Goal: Task Accomplishment & Management: Use online tool/utility

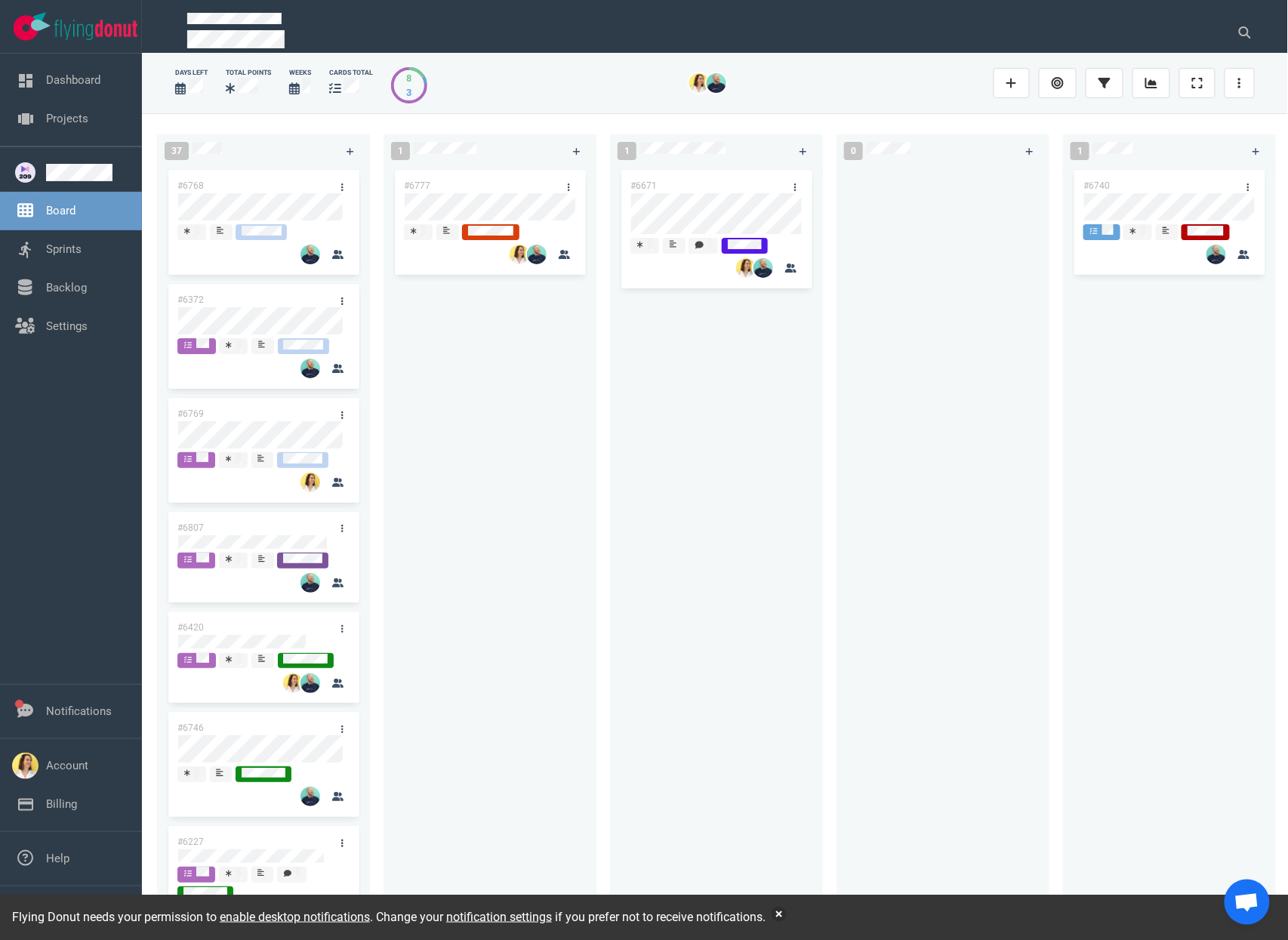
click at [803, 924] on div "Flying Donut needs your permission to enable desktop notifications . Change you…" at bounding box center [644, 917] width 1288 height 45
click at [803, 922] on div "Flying Donut needs your permission to enable desktop notifications . Change you…" at bounding box center [644, 917] width 1288 height 45
click at [787, 919] on button "button" at bounding box center [779, 914] width 15 height 15
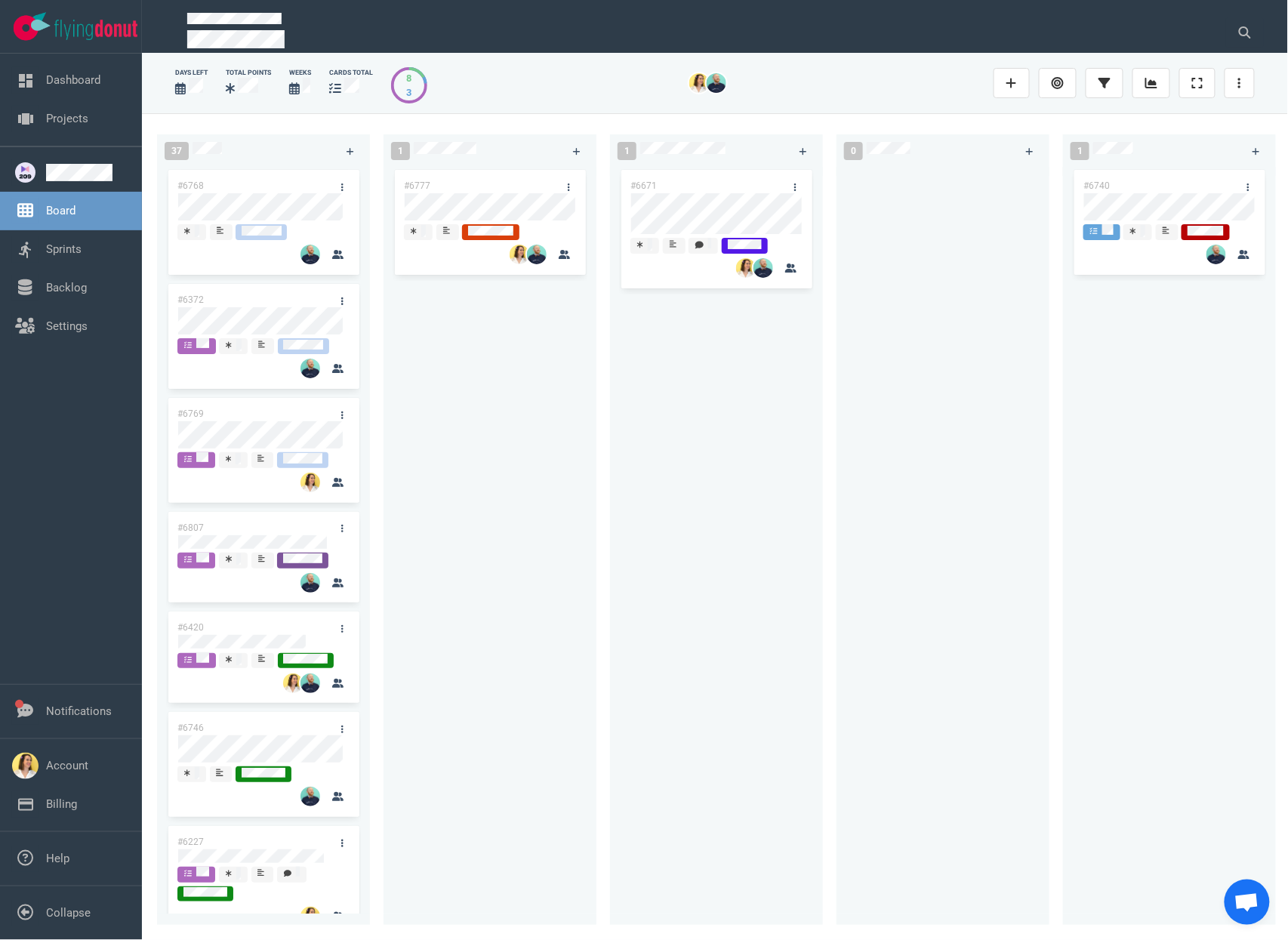
click at [638, 433] on div "#6671" at bounding box center [716, 537] width 195 height 740
